Goal: Transaction & Acquisition: Purchase product/service

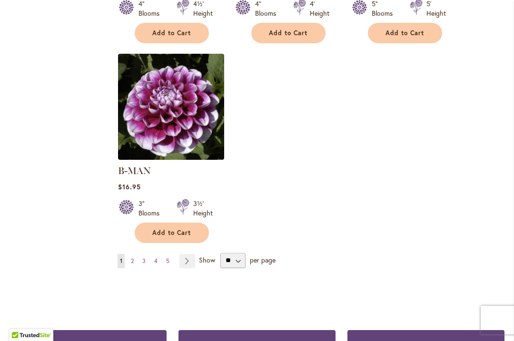
scroll to position [1242, 0]
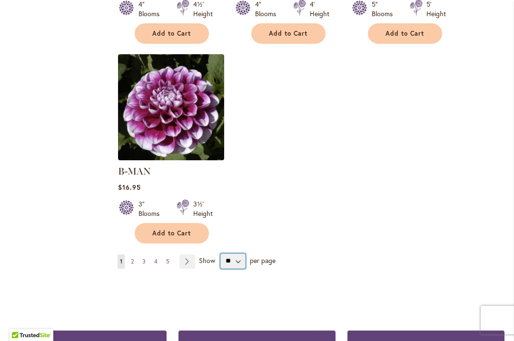
click at [236, 254] on select "** ** ** **" at bounding box center [232, 261] width 25 height 15
click at [241, 254] on select "** ** ** **" at bounding box center [232, 261] width 25 height 15
select select "**"
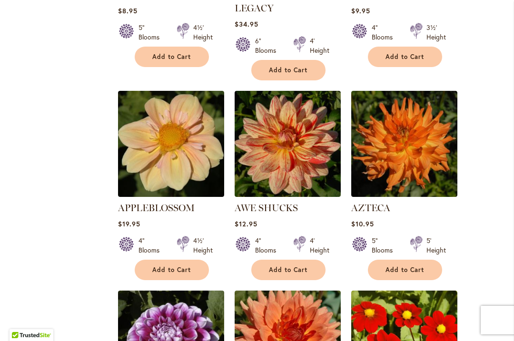
scroll to position [1020, 0]
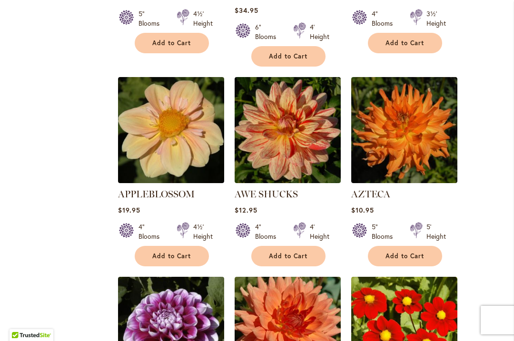
click at [416, 123] on img at bounding box center [404, 130] width 106 height 106
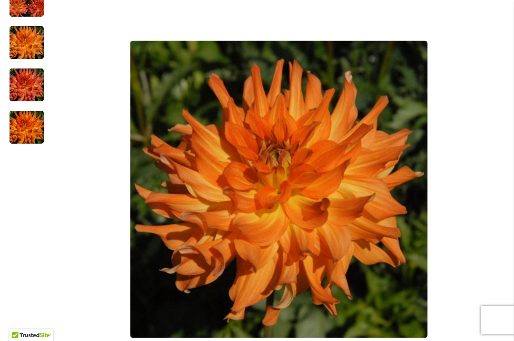
scroll to position [243, 0]
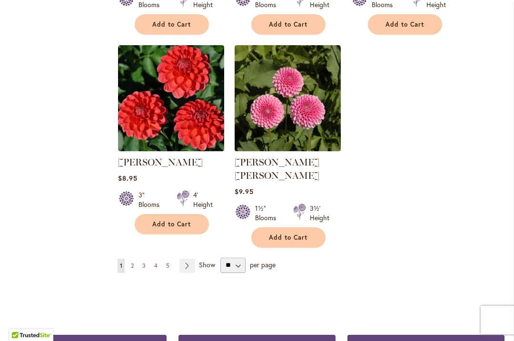
scroll to position [2251, 0]
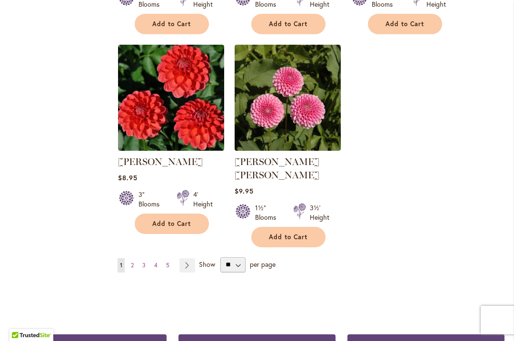
click at [134, 258] on link "Page 2" at bounding box center [132, 265] width 8 height 14
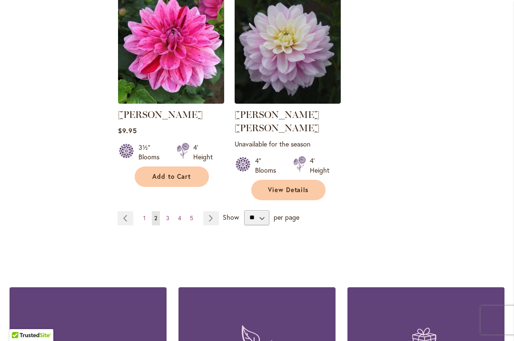
scroll to position [2334, 0]
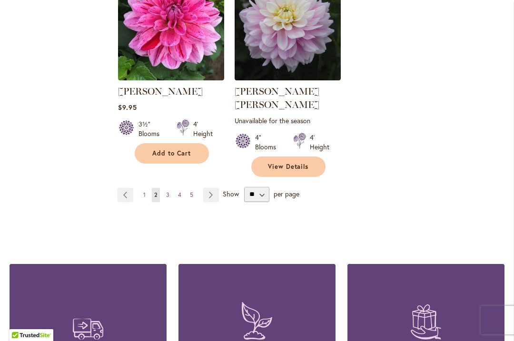
click at [171, 188] on link "Page 3" at bounding box center [168, 195] width 8 height 14
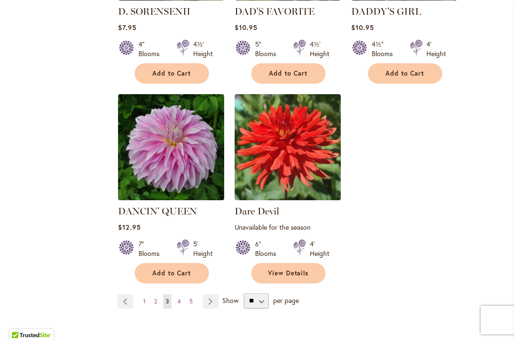
scroll to position [2256, 0]
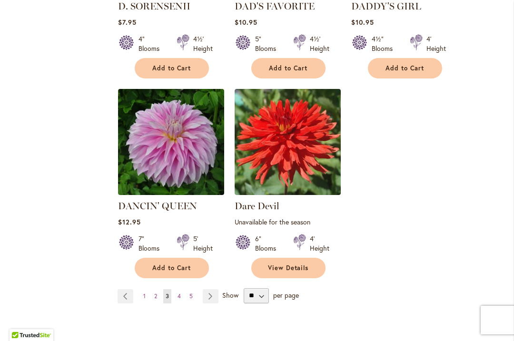
click at [182, 289] on link "Page 4" at bounding box center [179, 296] width 8 height 14
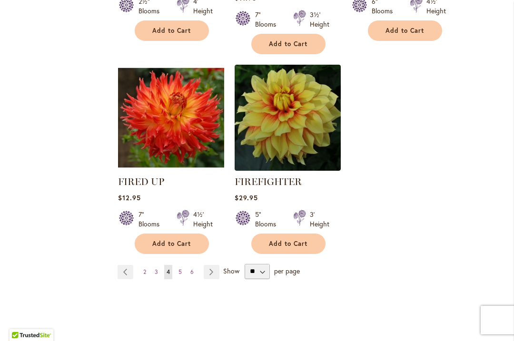
scroll to position [2267, 0]
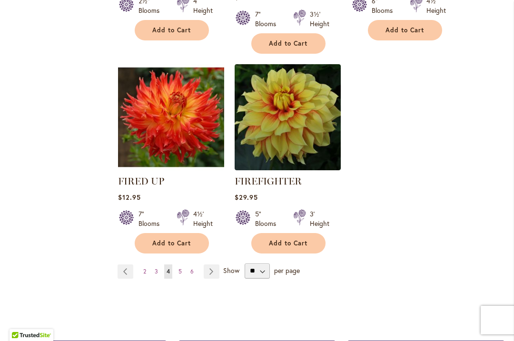
click at [181, 268] on span "5" at bounding box center [179, 271] width 3 height 7
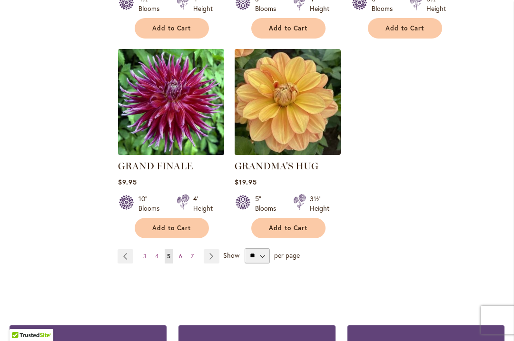
scroll to position [2314, 0]
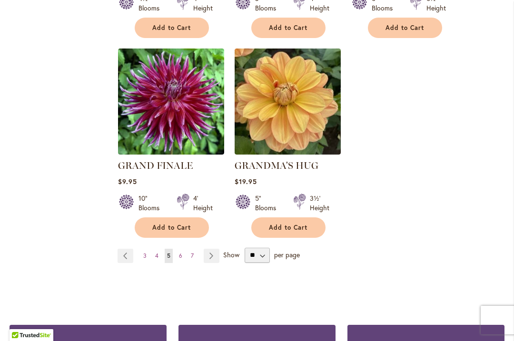
click at [181, 252] on span "6" at bounding box center [180, 255] width 3 height 7
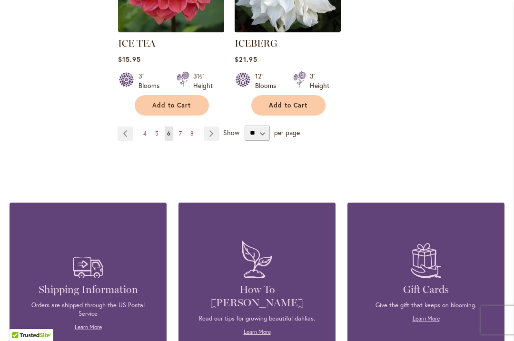
scroll to position [2419, 0]
click at [260, 126] on select "** ** ** **" at bounding box center [256, 133] width 25 height 15
click at [210, 127] on link "Page Next" at bounding box center [212, 134] width 16 height 14
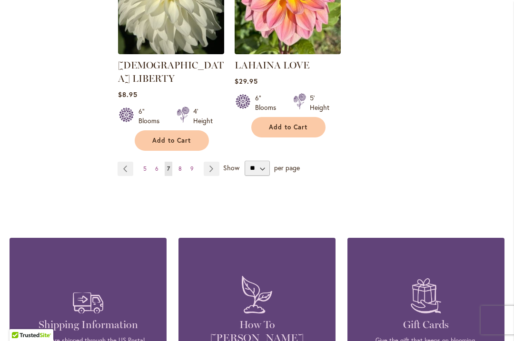
scroll to position [2372, 0]
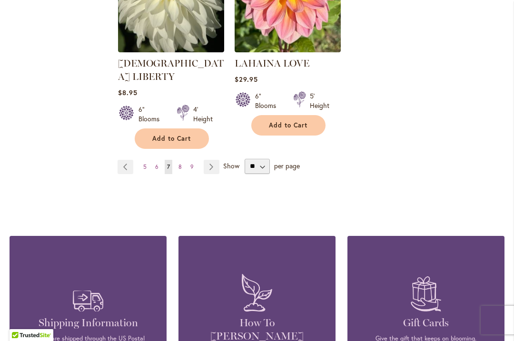
click at [180, 163] on span "8" at bounding box center [179, 166] width 3 height 7
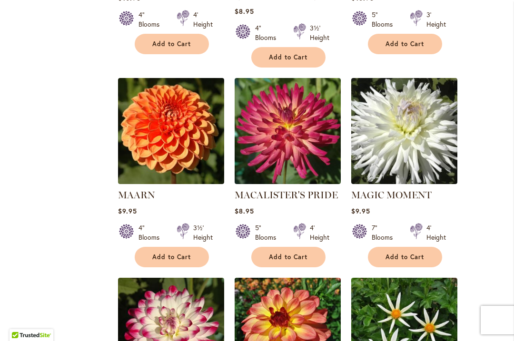
scroll to position [1445, 0]
